Goal: Information Seeking & Learning: Learn about a topic

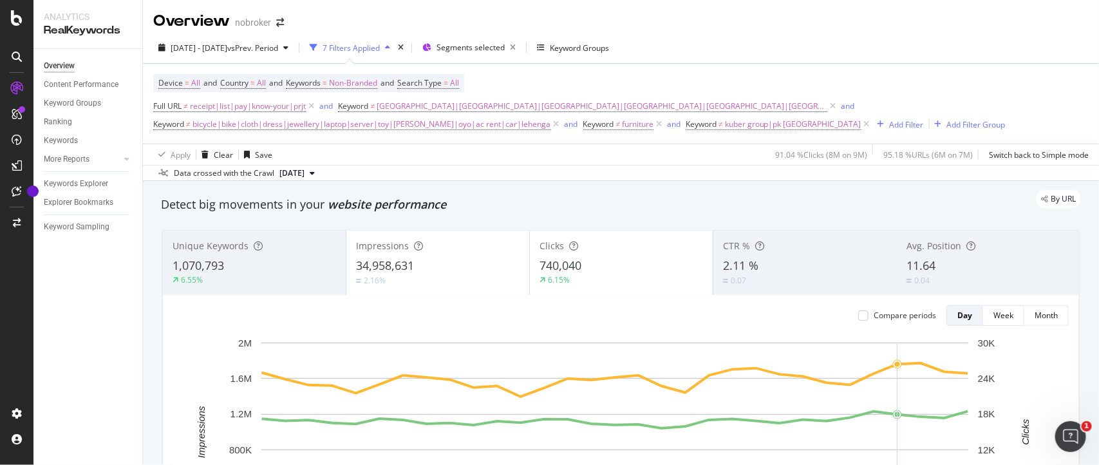
scroll to position [48, 0]
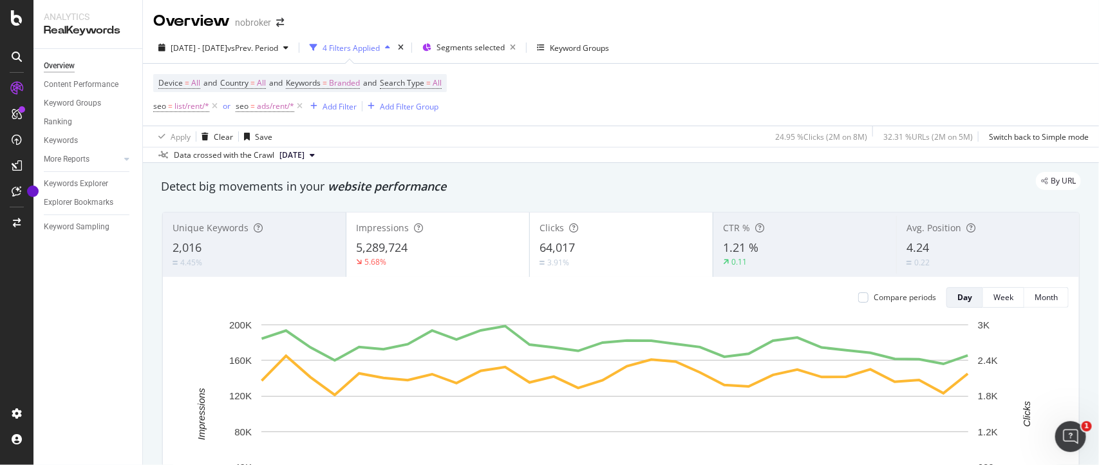
click at [294, 151] on span "2024 Jun. 3rd" at bounding box center [291, 155] width 25 height 12
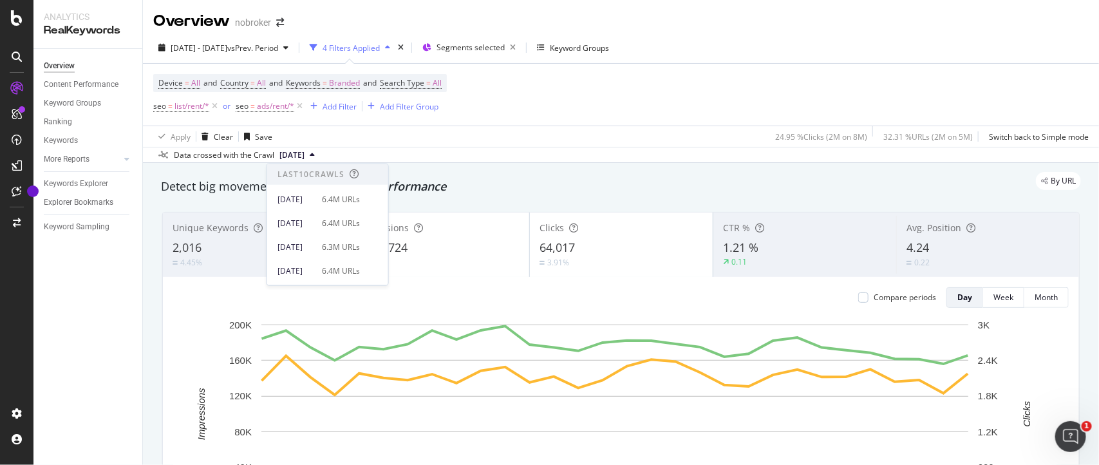
click at [294, 156] on span "2024 Jun. 3rd" at bounding box center [291, 155] width 25 height 12
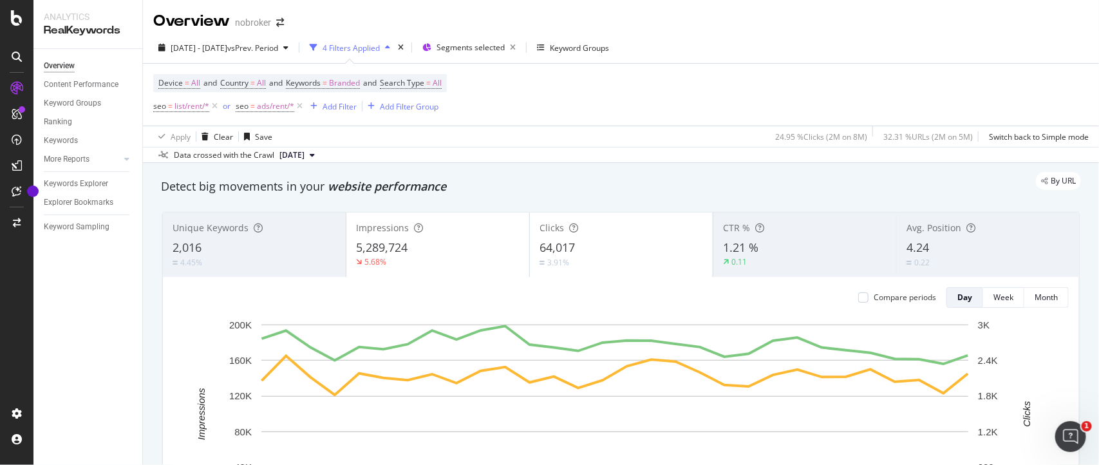
click at [304, 160] on span "2024 Jun. 3rd" at bounding box center [291, 155] width 25 height 12
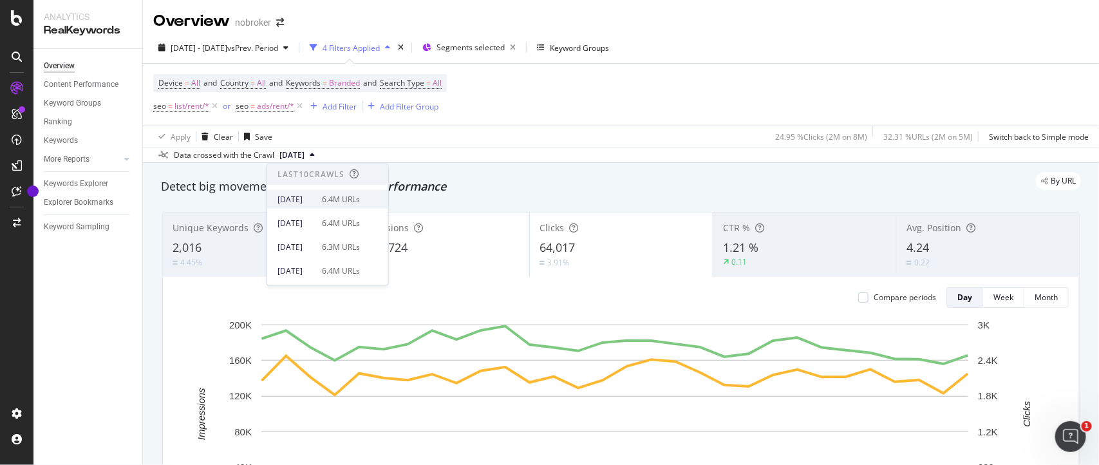
click at [310, 198] on div "[DATE]" at bounding box center [295, 199] width 37 height 12
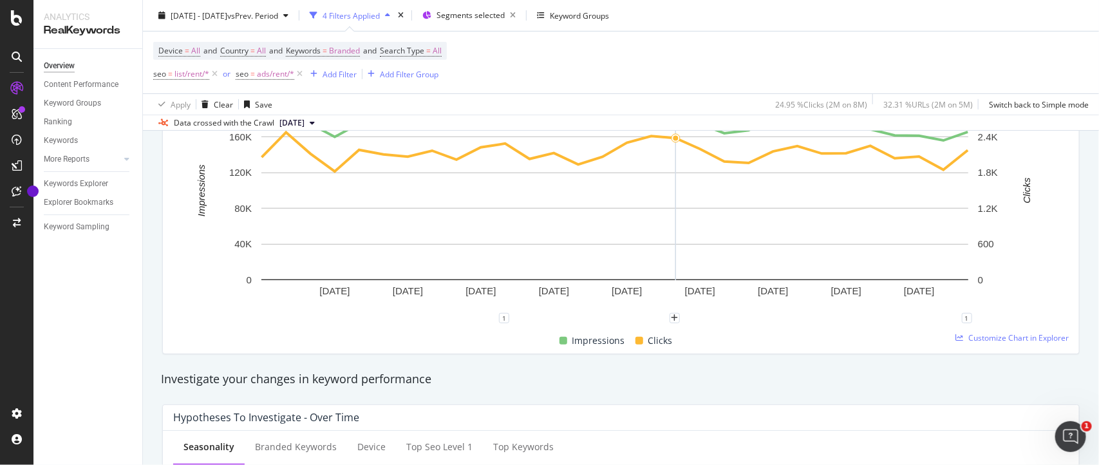
scroll to position [218, 0]
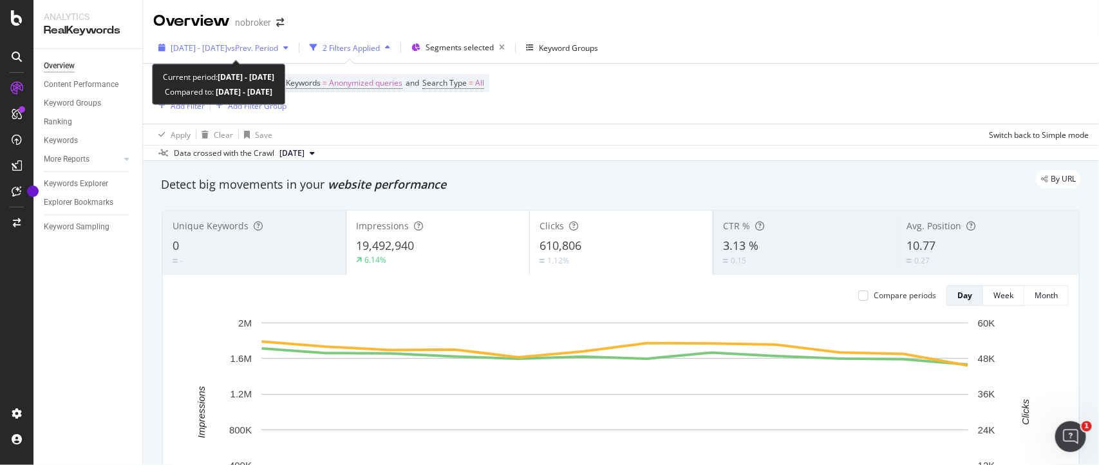
click at [276, 51] on span "vs Prev. Period" at bounding box center [252, 47] width 51 height 11
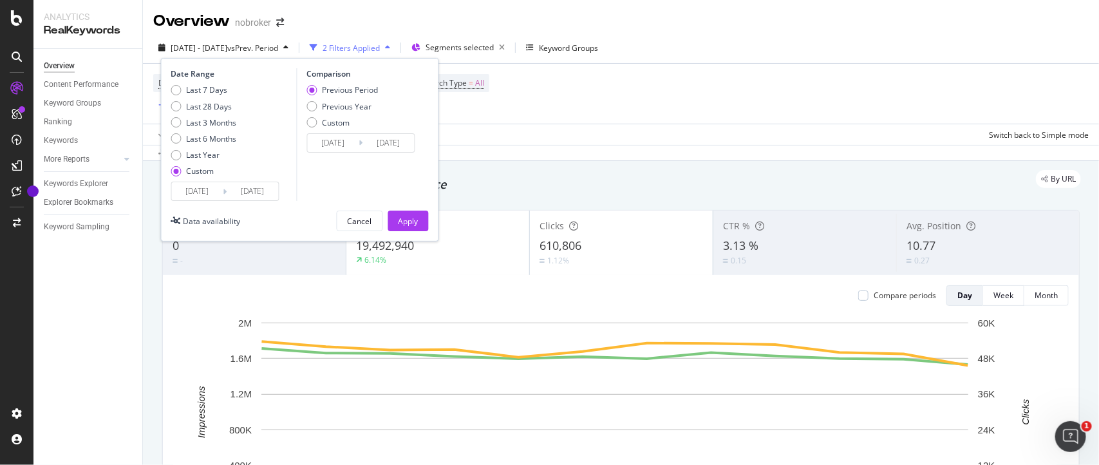
click at [214, 184] on input "2024/07/01" at bounding box center [197, 191] width 51 height 18
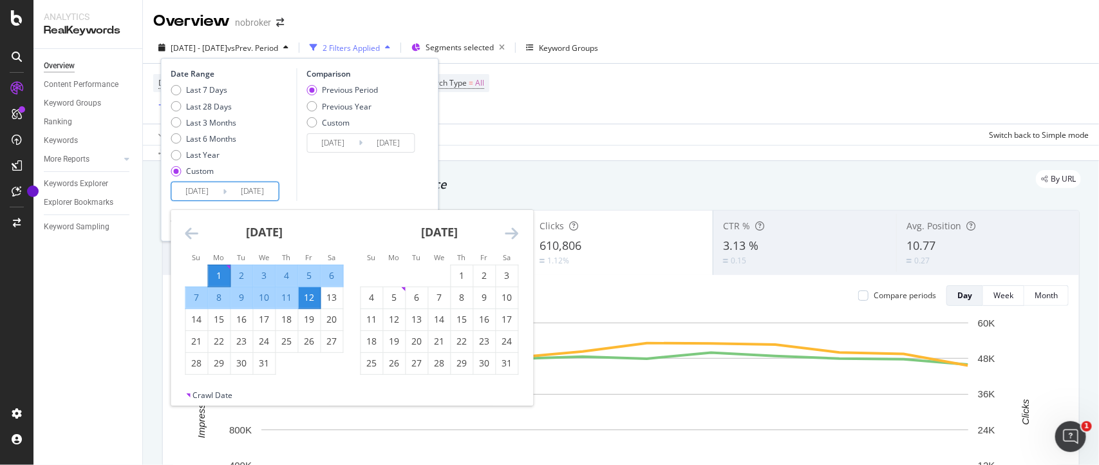
click at [212, 268] on div "1" at bounding box center [220, 275] width 22 height 21
click at [262, 359] on div "31" at bounding box center [265, 363] width 22 height 13
type input "[DATE]"
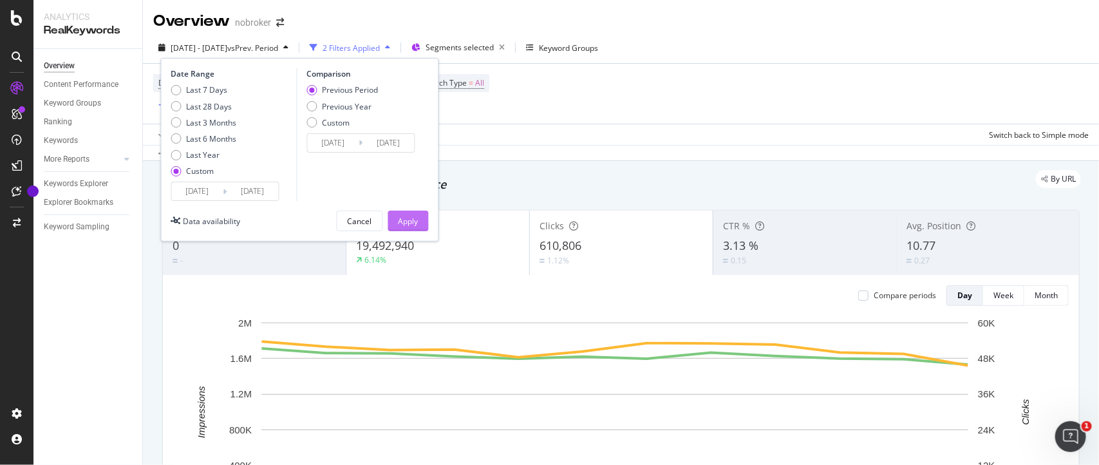
click at [419, 223] on button "Apply" at bounding box center [408, 221] width 41 height 21
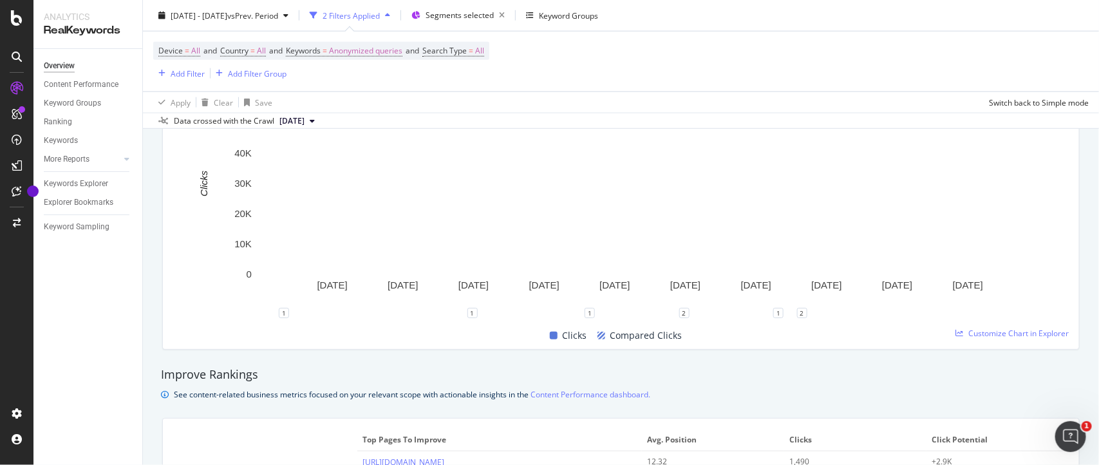
scroll to position [744, 0]
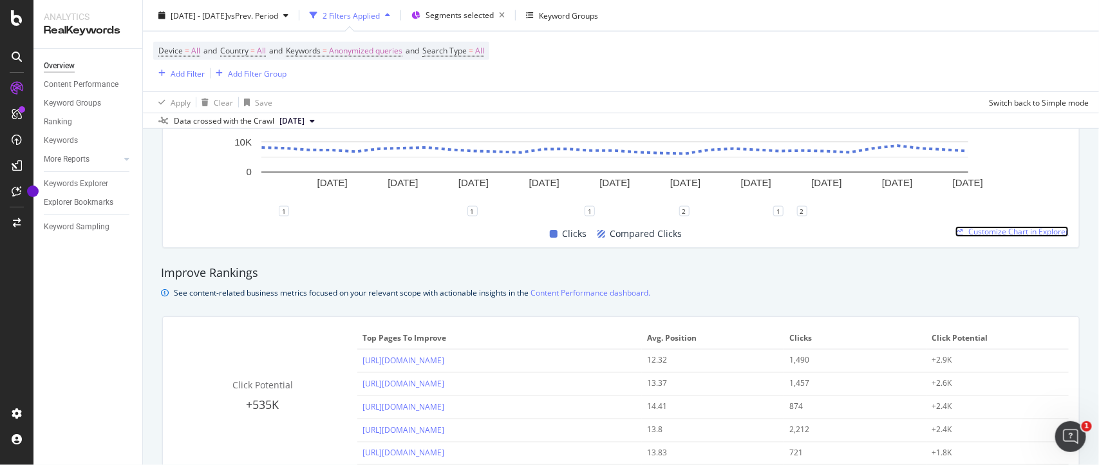
click at [970, 232] on span "Customize Chart in Explorer" at bounding box center [1018, 231] width 100 height 11
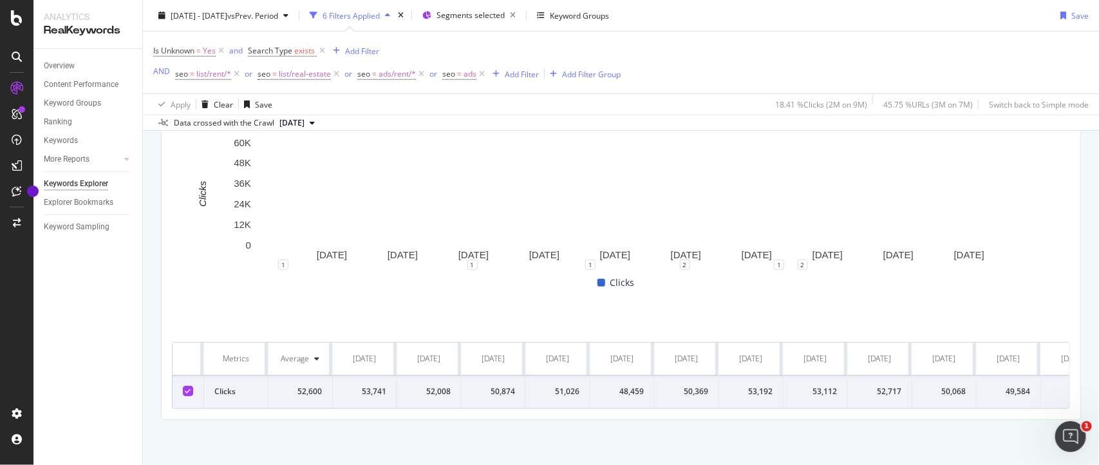
scroll to position [178, 0]
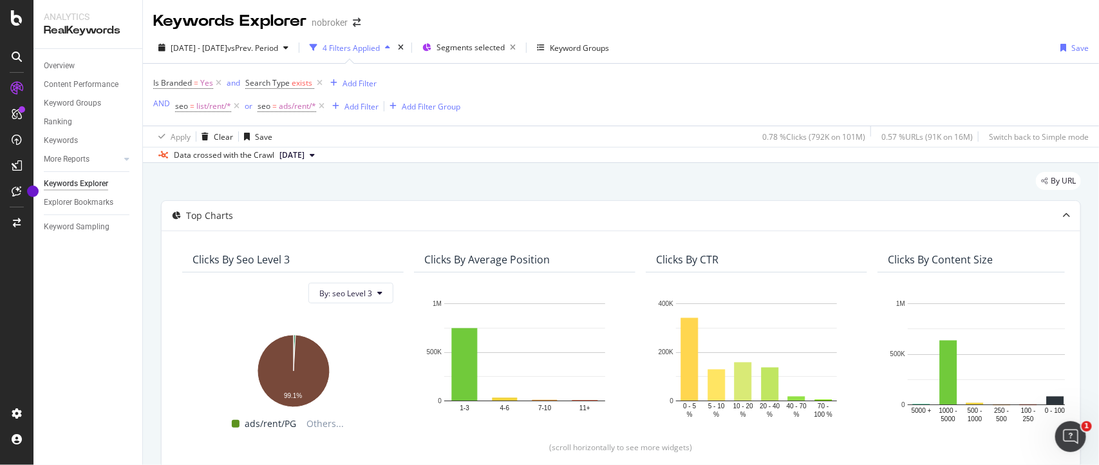
scroll to position [520, 0]
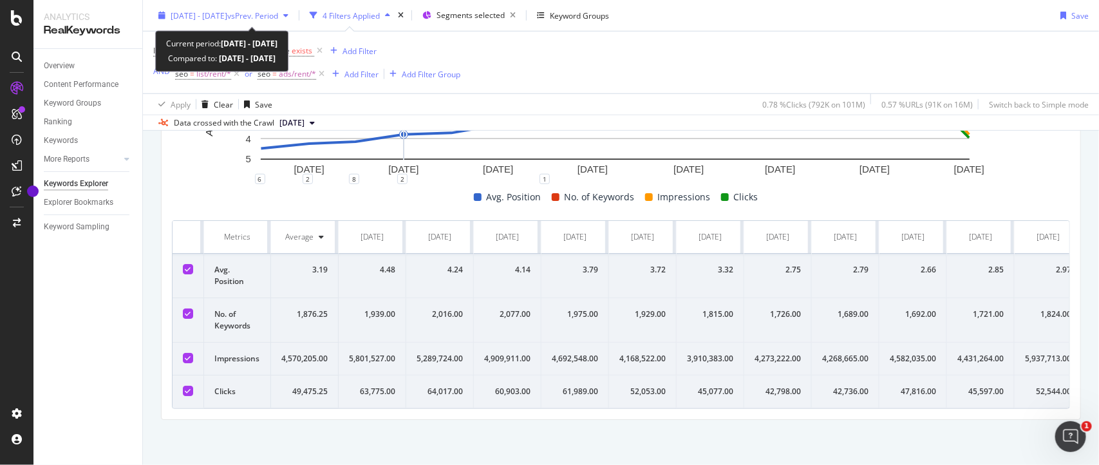
click at [227, 20] on span "2024 May. 1st - 2025 Aug. 10th" at bounding box center [199, 15] width 57 height 11
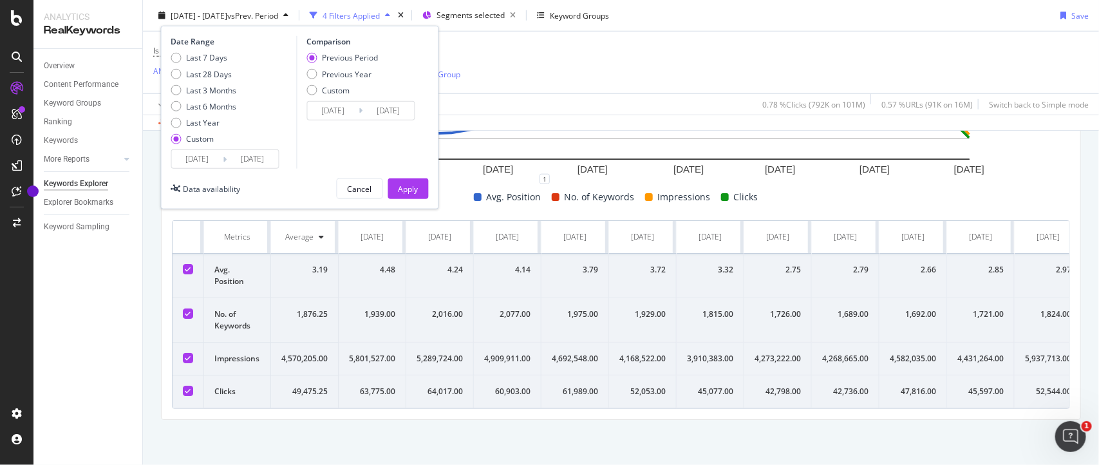
click at [216, 162] on input "2024/05/01" at bounding box center [197, 159] width 51 height 18
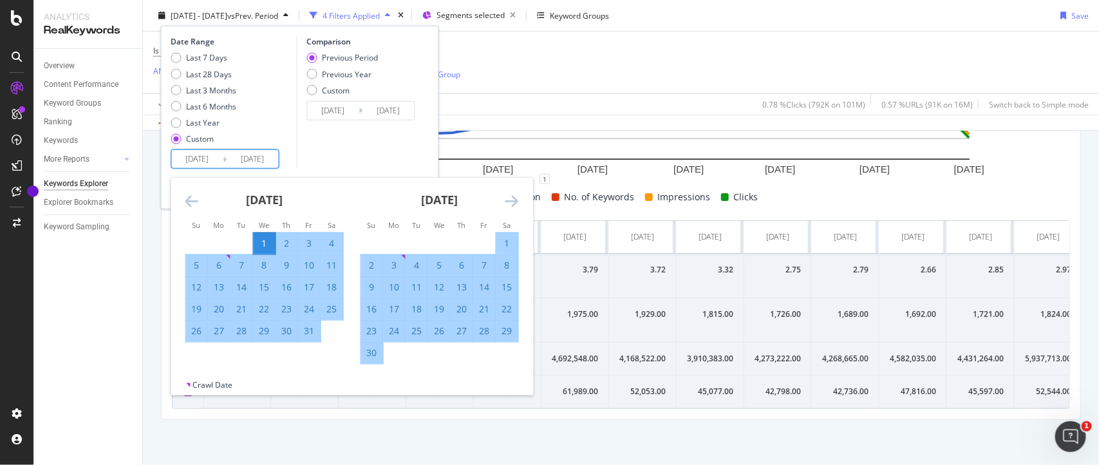
click at [185, 205] on icon "Move backward to switch to the previous month." at bounding box center [192, 200] width 14 height 15
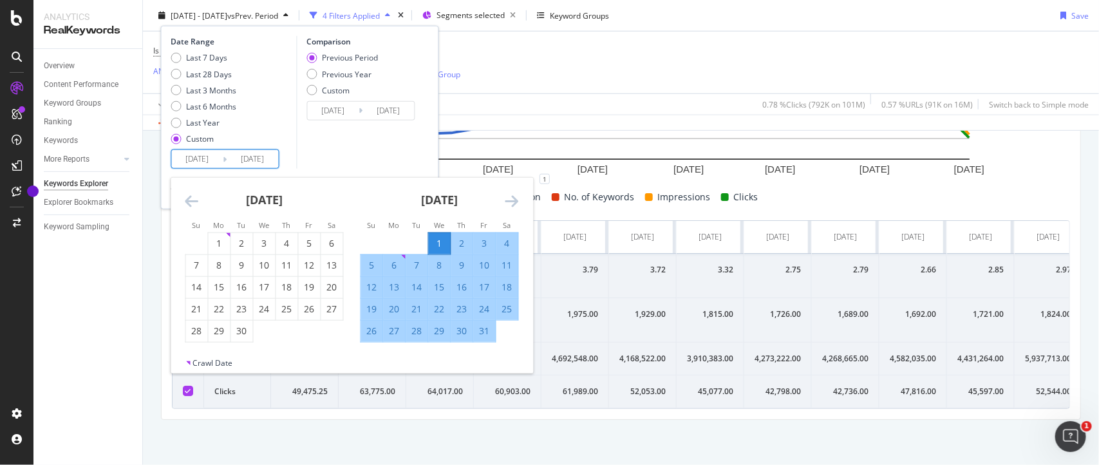
click at [185, 205] on icon "Move backward to switch to the previous month." at bounding box center [192, 200] width 14 height 15
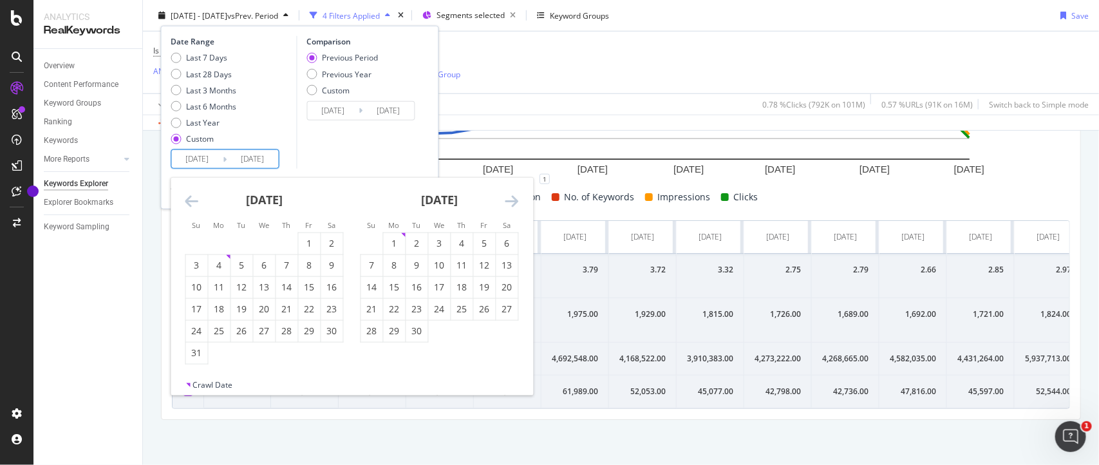
click at [185, 205] on icon "Move backward to switch to the previous month." at bounding box center [192, 200] width 14 height 15
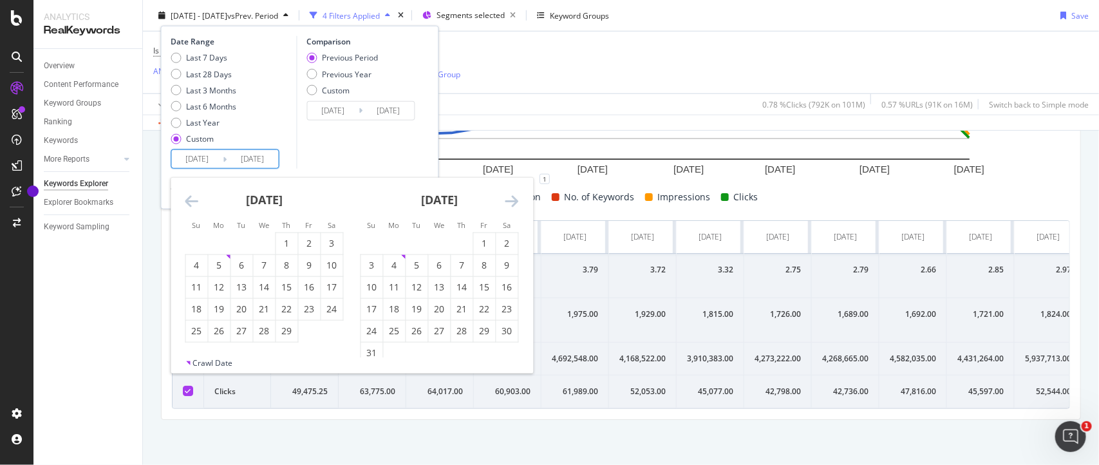
click at [185, 205] on icon "Move backward to switch to the previous month." at bounding box center [192, 200] width 14 height 15
click at [217, 241] on div "1" at bounding box center [220, 243] width 22 height 13
type input "[DATE]"
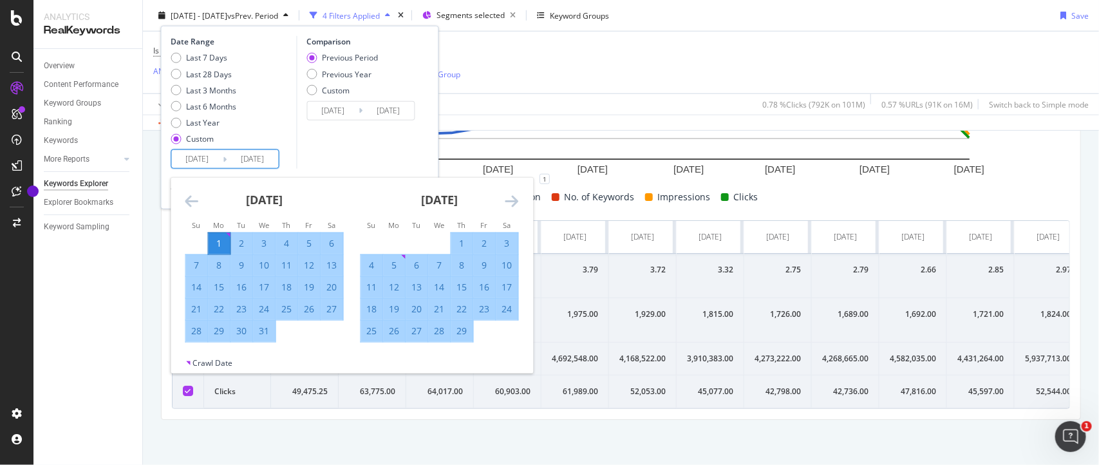
click at [414, 147] on div "Comparison Previous Period Previous Year Custom 2022/05/23 Navigate forward to …" at bounding box center [357, 102] width 122 height 133
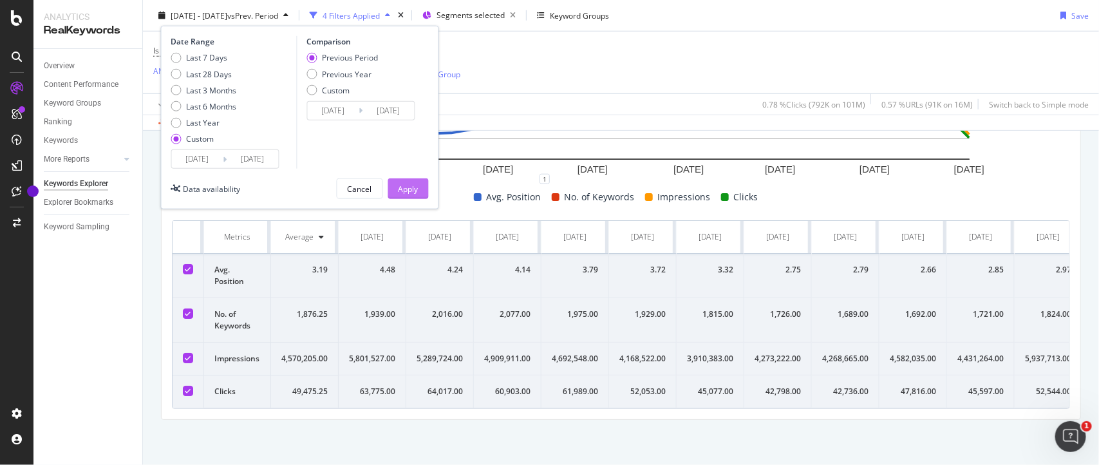
click at [413, 191] on div "Apply" at bounding box center [408, 188] width 20 height 11
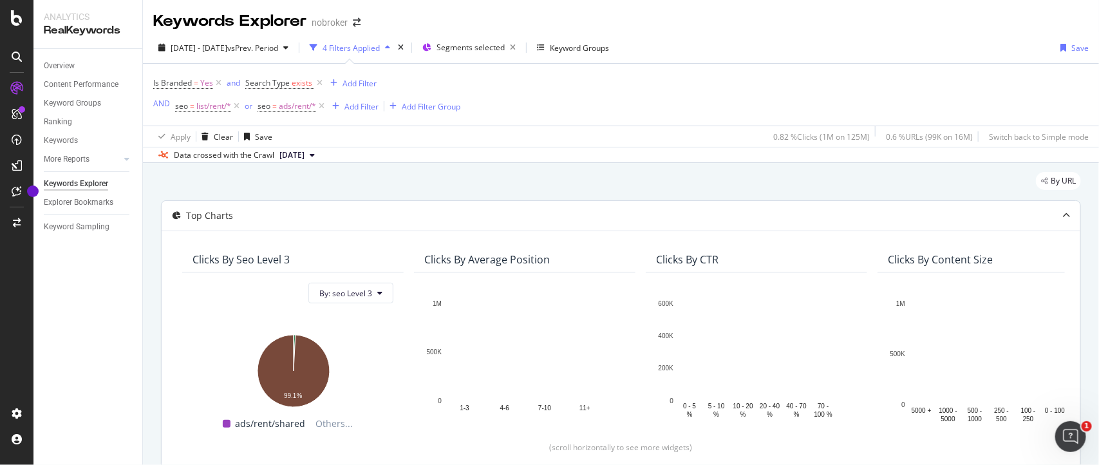
scroll to position [520, 0]
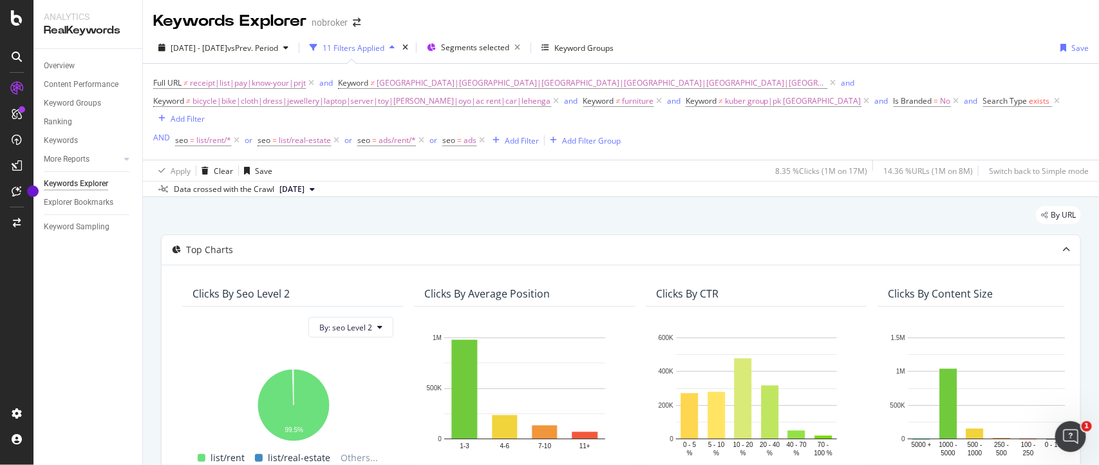
click at [229, 12] on div "Keywords Explorer" at bounding box center [229, 21] width 153 height 22
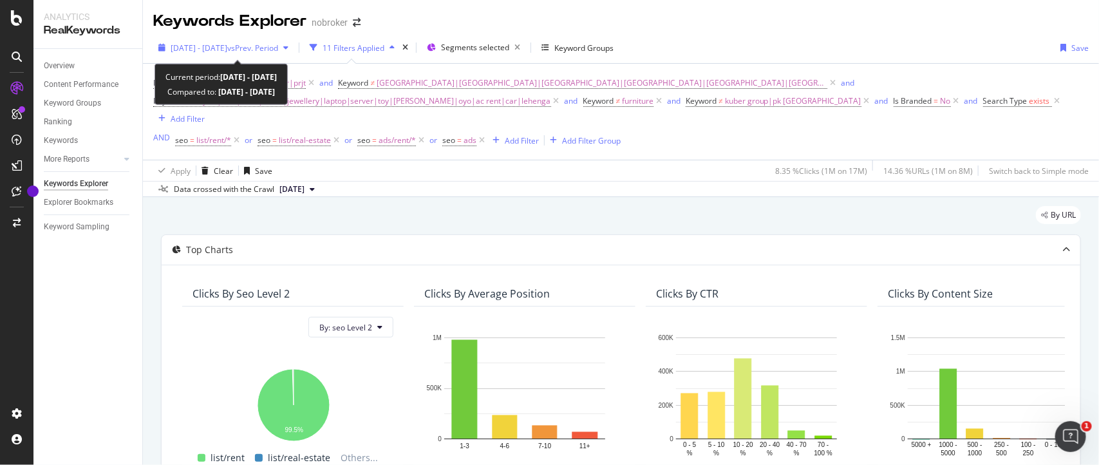
click at [266, 50] on span "vs Prev. Period" at bounding box center [252, 47] width 51 height 11
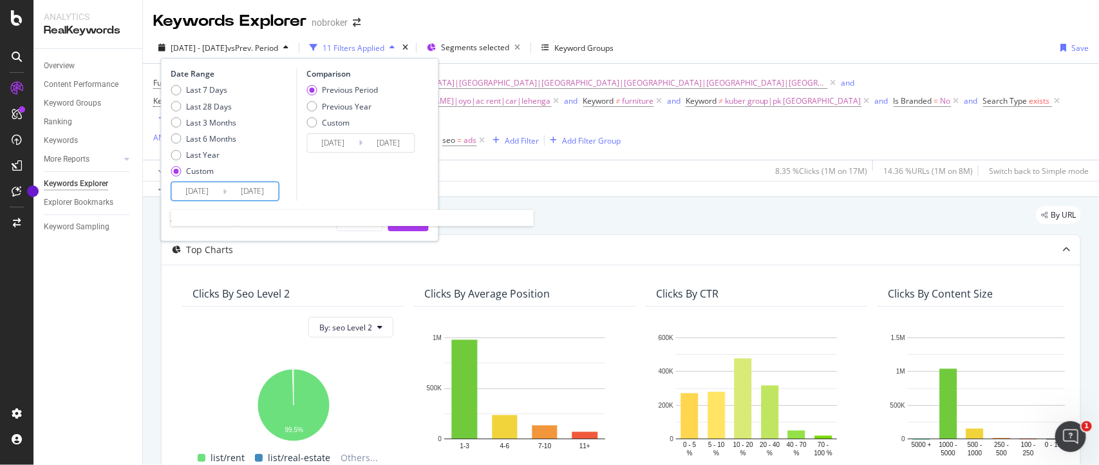
click at [214, 187] on input "[DATE]" at bounding box center [197, 191] width 51 height 18
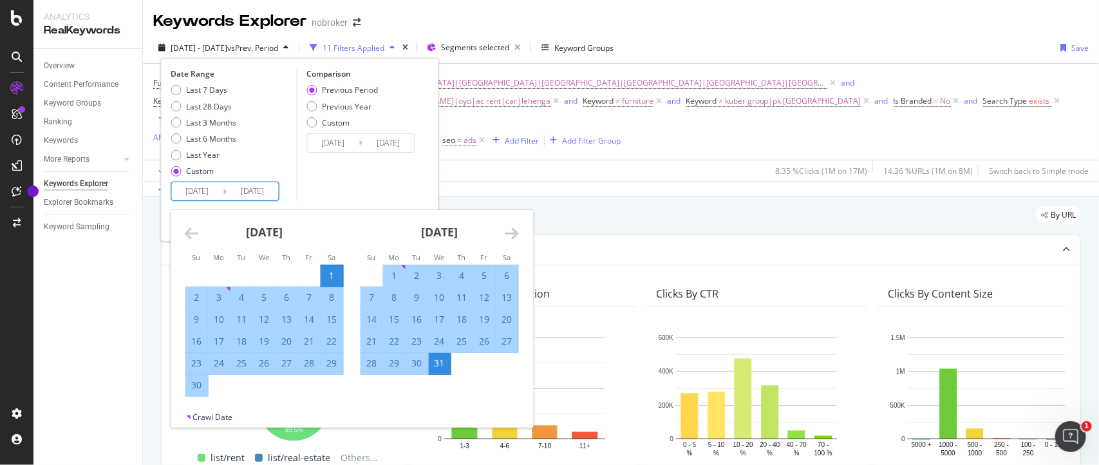
click at [187, 230] on icon "Move backward to switch to the previous month." at bounding box center [192, 232] width 14 height 15
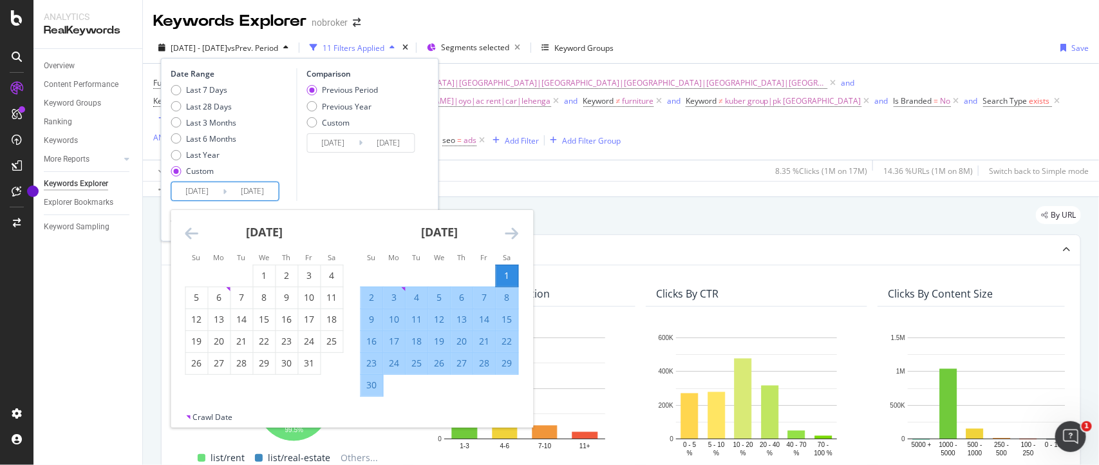
click at [187, 230] on icon "Move backward to switch to the previous month." at bounding box center [192, 232] width 14 height 15
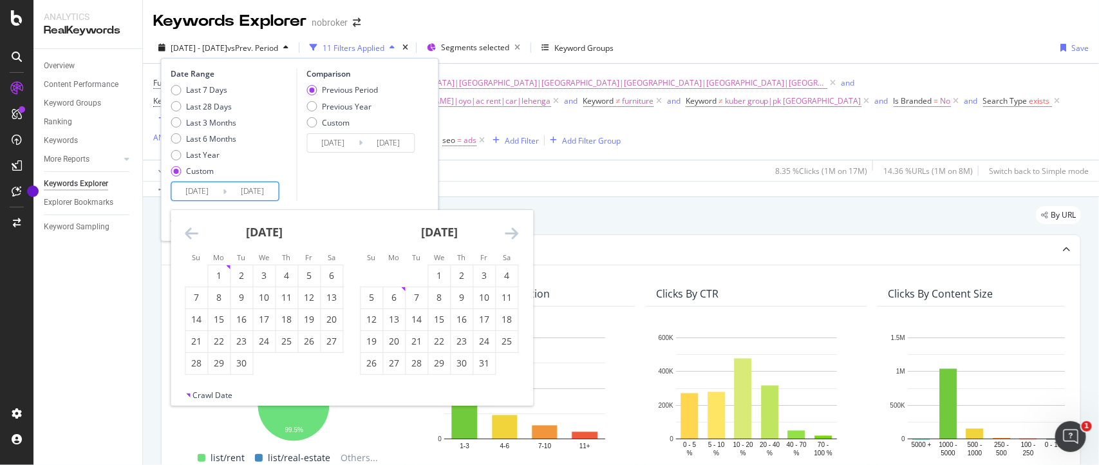
click at [187, 230] on icon "Move backward to switch to the previous month." at bounding box center [192, 232] width 14 height 15
click at [187, 236] on icon "Move backward to switch to the previous month." at bounding box center [192, 232] width 14 height 15
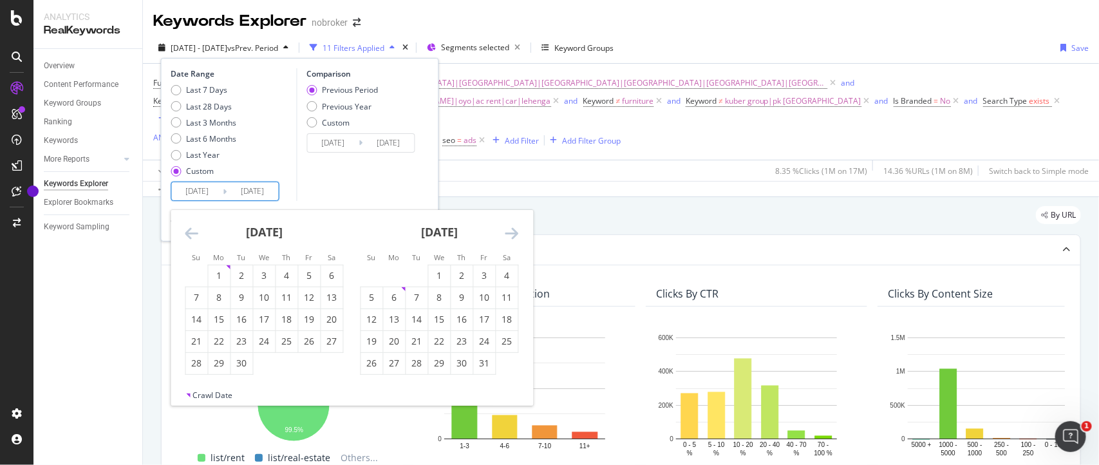
click at [217, 191] on input "[DATE]" at bounding box center [197, 191] width 51 height 18
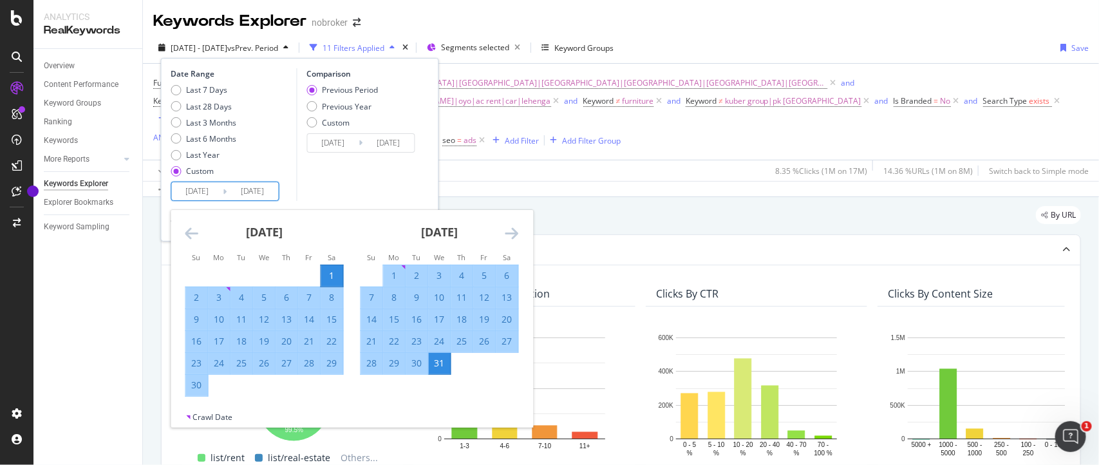
click at [185, 232] on icon "Move backward to switch to the previous month." at bounding box center [192, 232] width 14 height 15
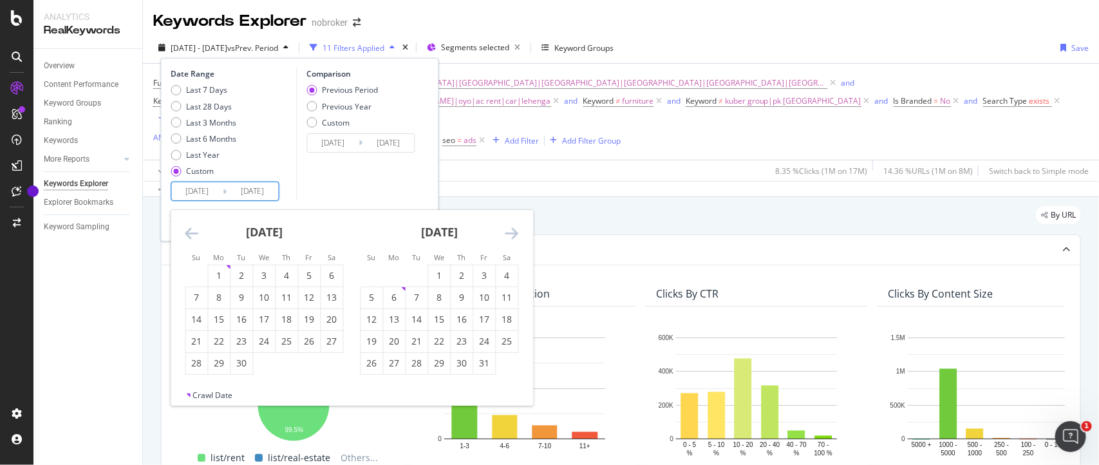
click at [185, 232] on icon "Move backward to switch to the previous month." at bounding box center [192, 232] width 14 height 15
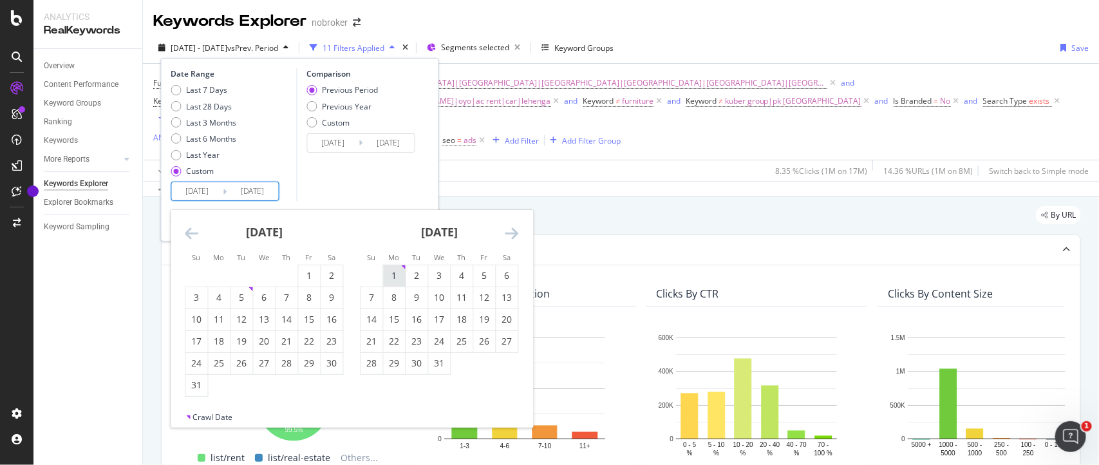
click at [393, 277] on div "1" at bounding box center [395, 275] width 22 height 13
type input "[DATE]"
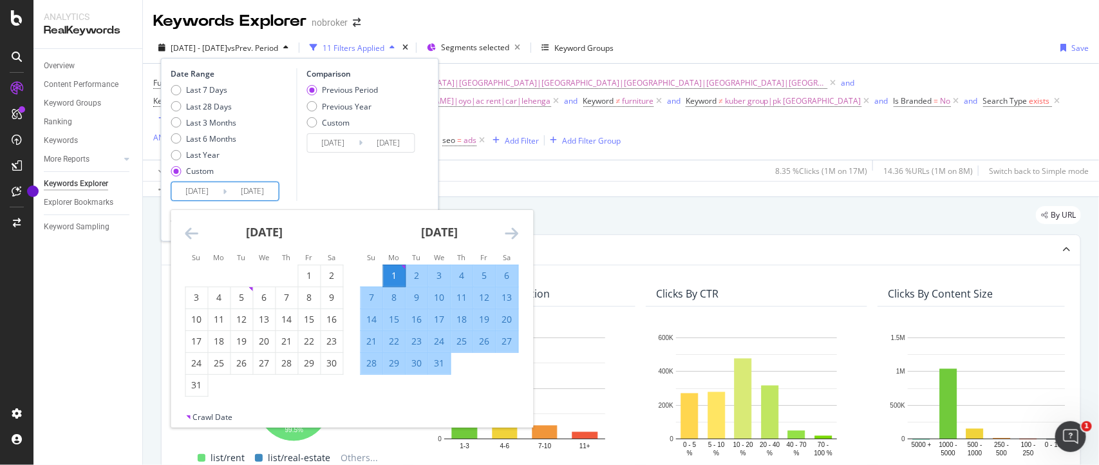
click at [512, 229] on icon "Move forward to switch to the next month." at bounding box center [512, 232] width 14 height 15
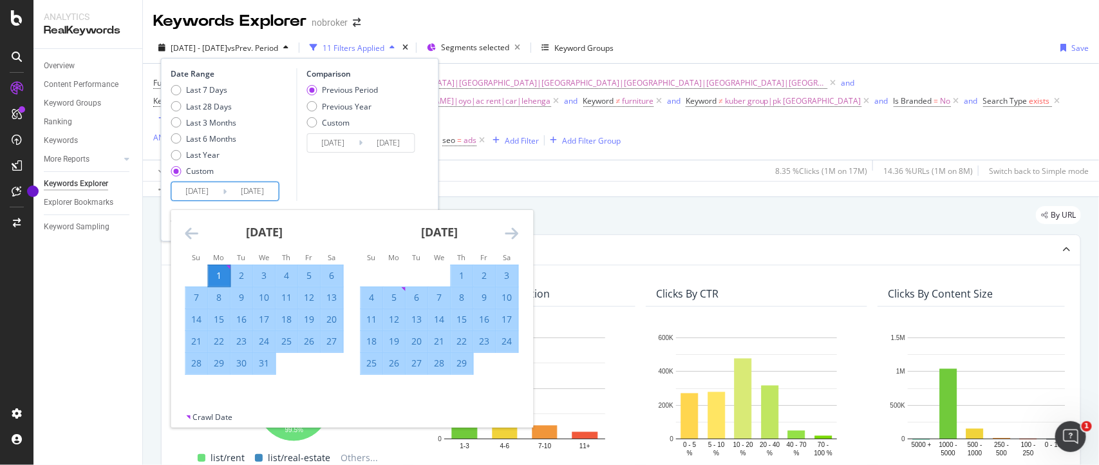
click at [512, 229] on icon "Move forward to switch to the next month." at bounding box center [512, 232] width 14 height 15
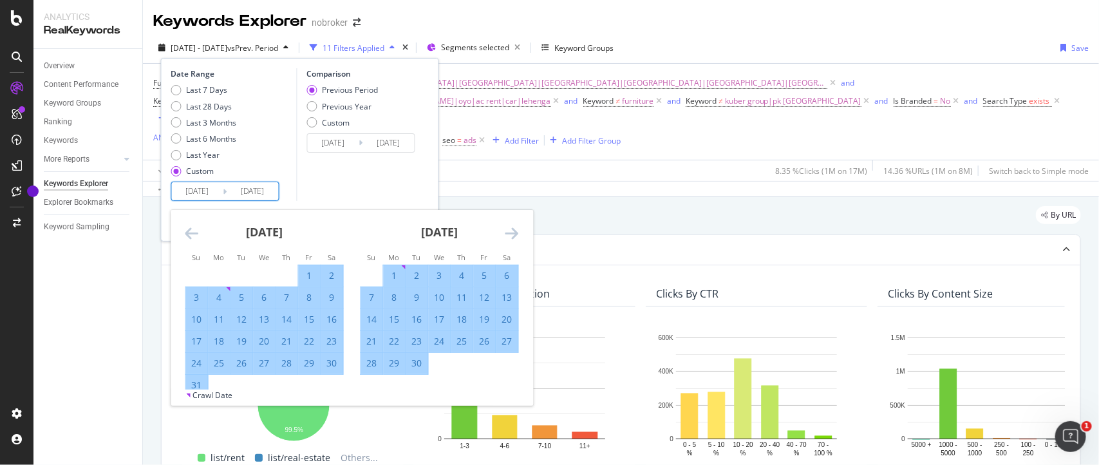
click at [512, 229] on icon "Move forward to switch to the next month." at bounding box center [512, 232] width 14 height 15
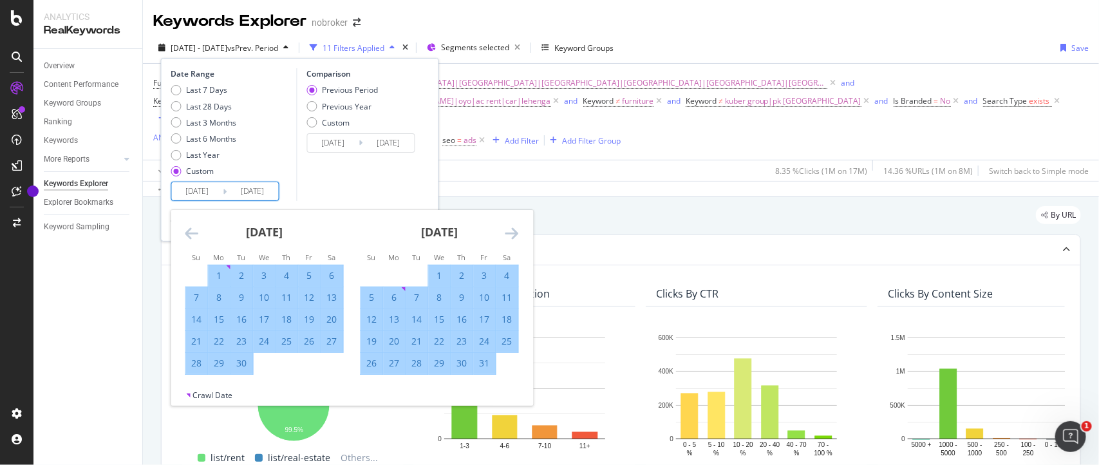
click at [512, 229] on icon "Move forward to switch to the next month." at bounding box center [512, 232] width 14 height 15
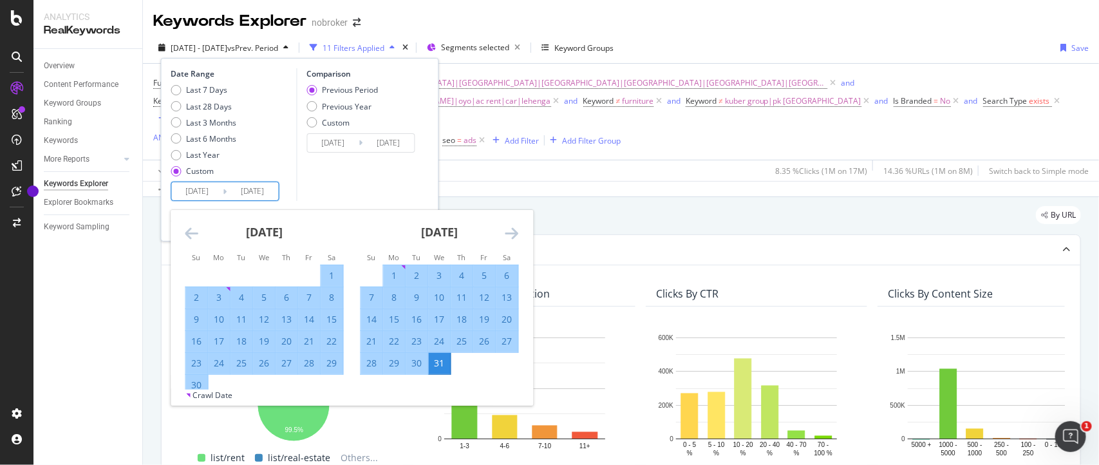
click at [512, 229] on icon "Move forward to switch to the next month." at bounding box center [512, 232] width 14 height 15
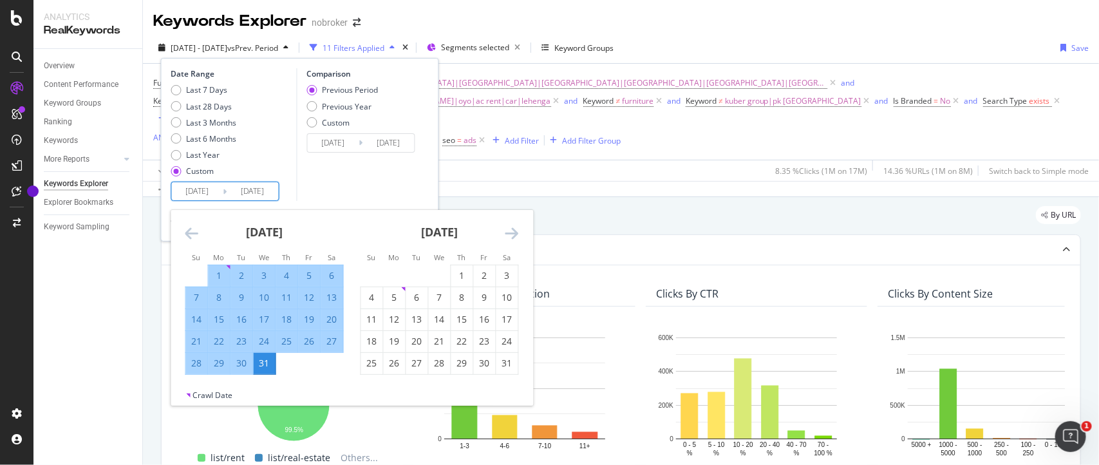
click at [512, 229] on icon "Move forward to switch to the next month." at bounding box center [512, 232] width 14 height 15
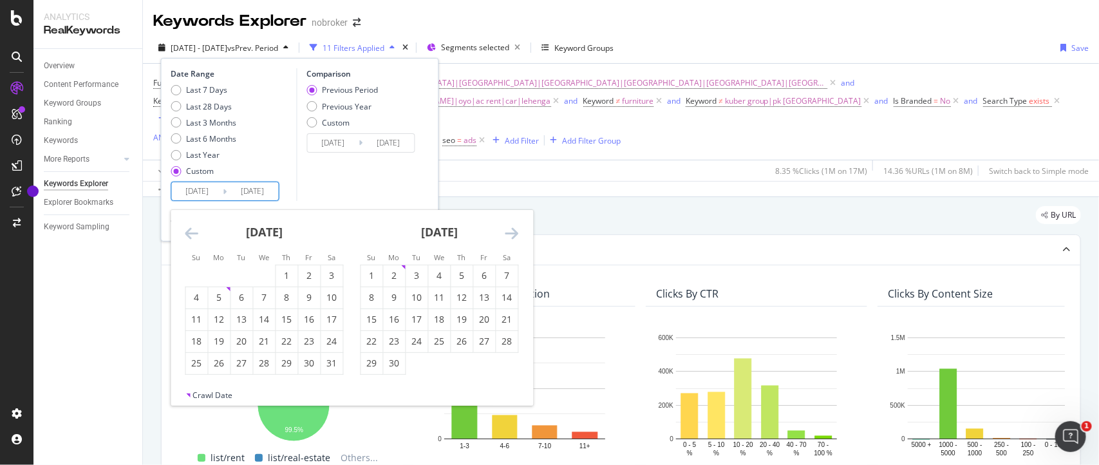
click at [512, 229] on icon "Move forward to switch to the next month." at bounding box center [512, 232] width 14 height 15
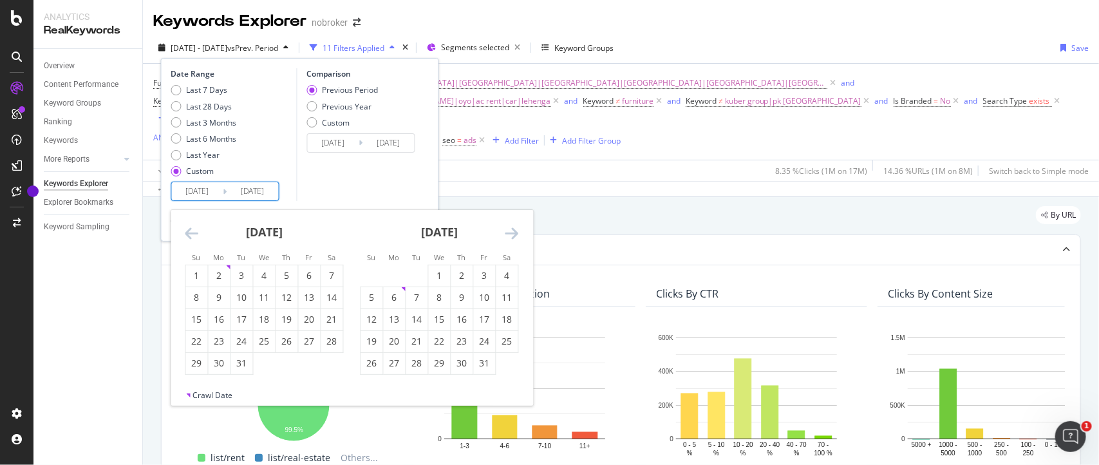
click at [512, 229] on icon "Move forward to switch to the next month." at bounding box center [512, 232] width 14 height 15
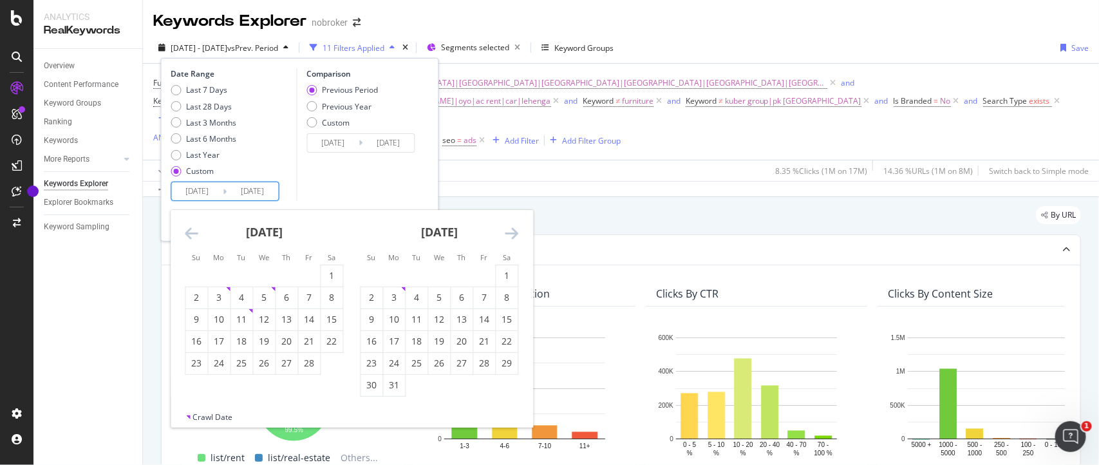
click at [512, 229] on icon "Move forward to switch to the next month." at bounding box center [512, 232] width 14 height 15
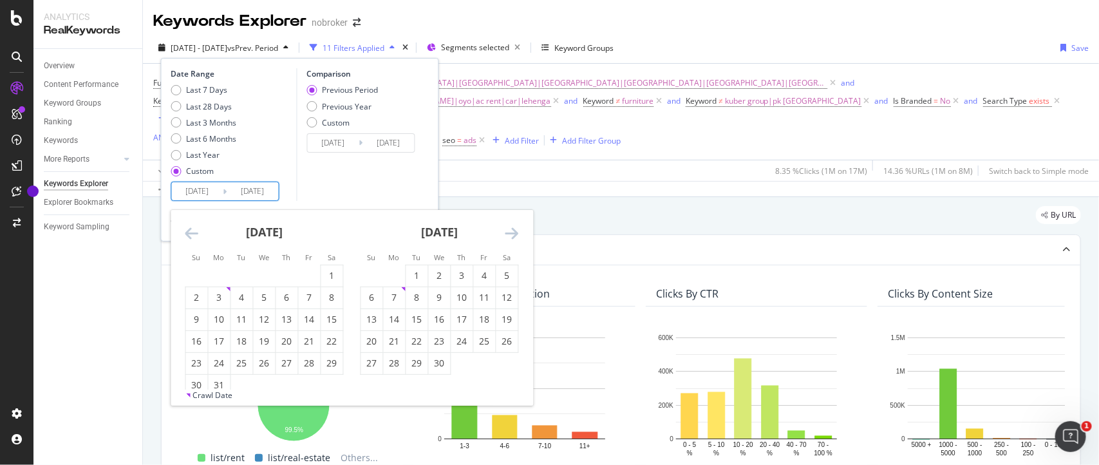
click at [512, 229] on icon "Move forward to switch to the next month." at bounding box center [512, 232] width 14 height 15
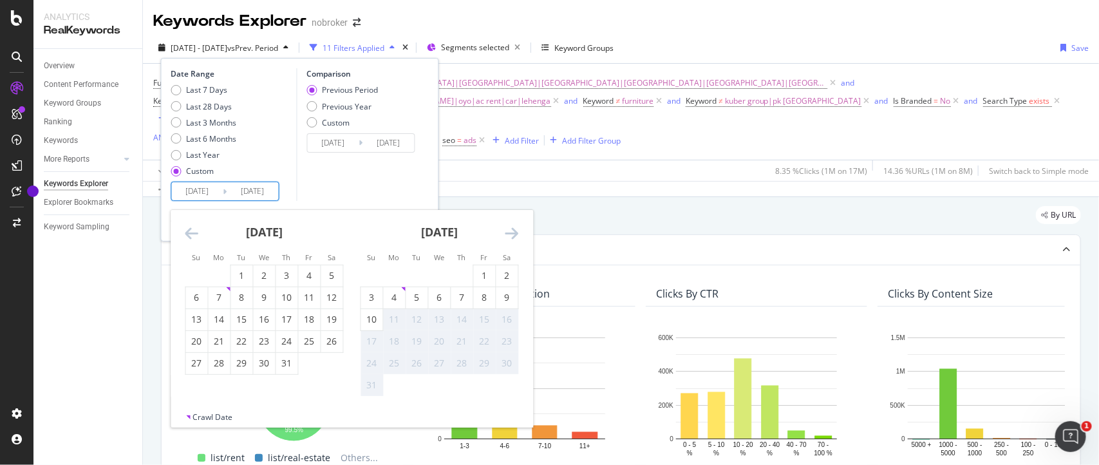
click at [512, 229] on icon "Move forward to switch to the next month." at bounding box center [512, 232] width 14 height 15
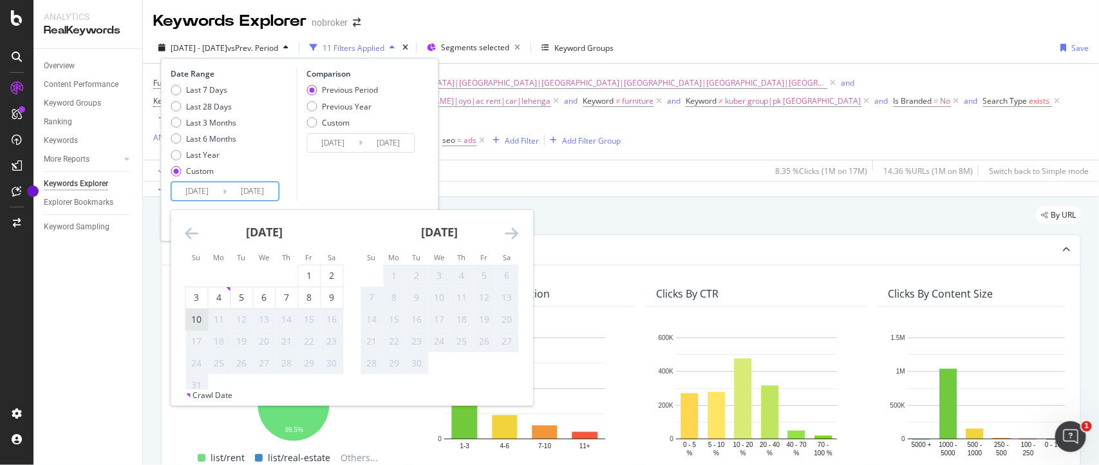
click at [198, 321] on div "10" at bounding box center [197, 319] width 22 height 13
type input "[DATE]"
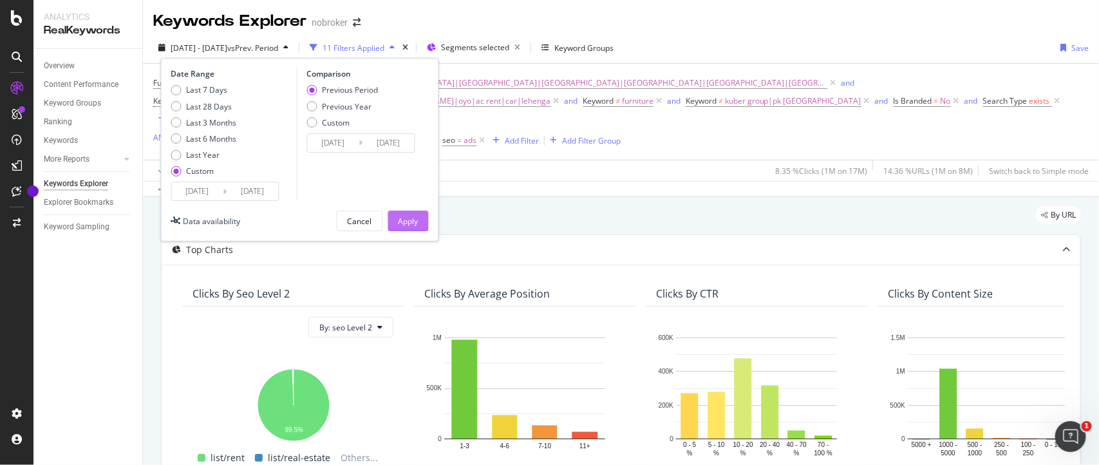
click at [409, 218] on div "Apply" at bounding box center [408, 221] width 20 height 11
